Goal: Browse casually: Explore the website without a specific task or goal

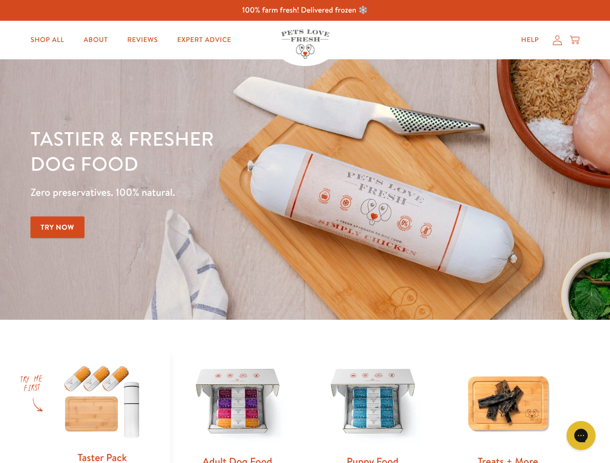
click at [305, 232] on div "Tastier & fresher dog food Zero preservatives. 100% natural. Try Now" at bounding box center [213, 189] width 366 height 127
click at [581, 436] on icon "Gorgias live chat" at bounding box center [580, 435] width 9 height 9
